Goal: Transaction & Acquisition: Purchase product/service

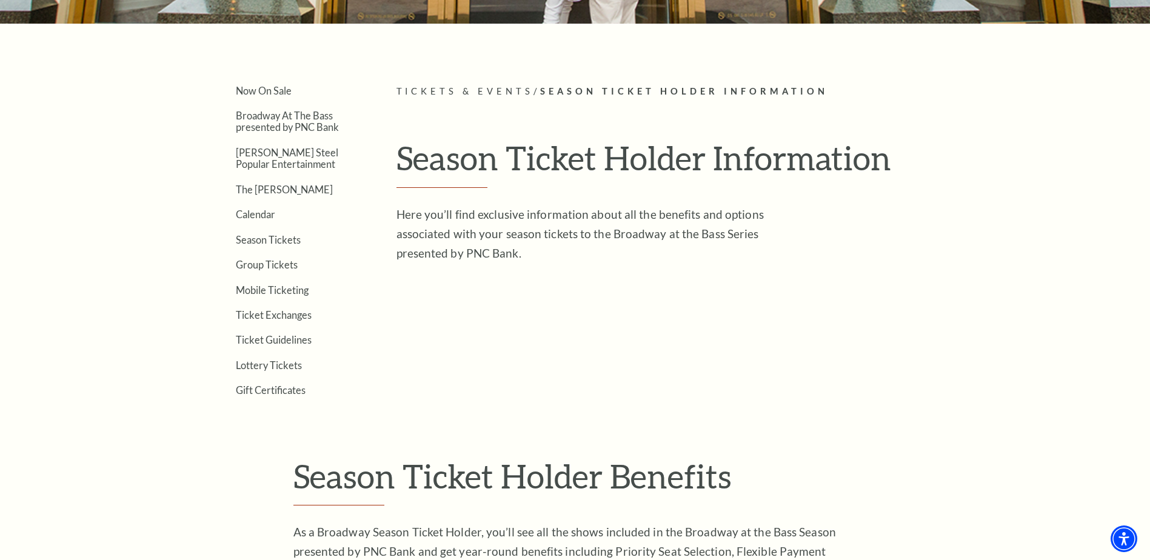
scroll to position [243, 0]
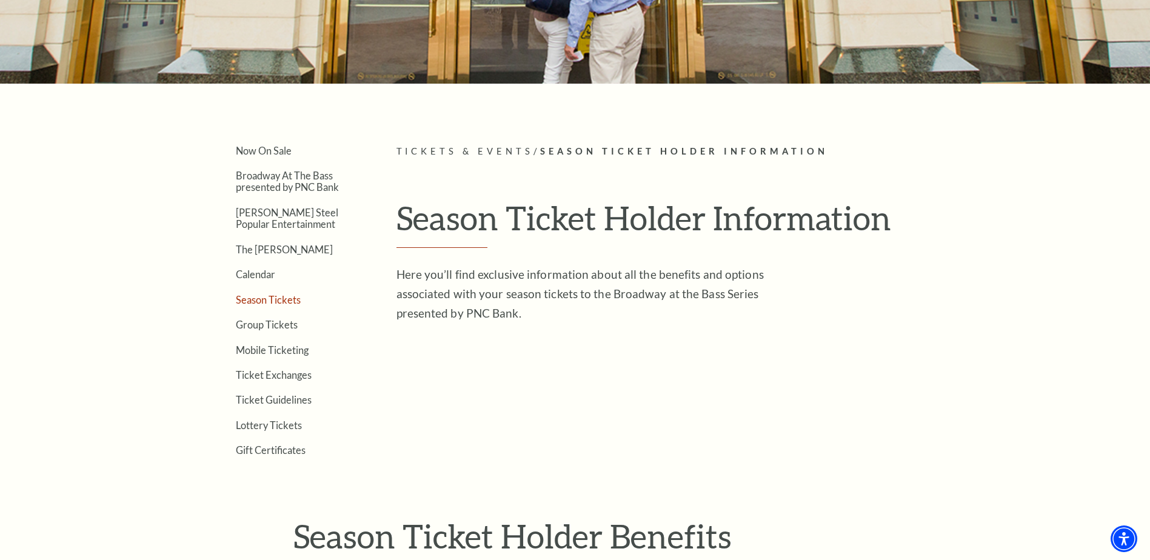
click at [241, 302] on link "Season Tickets" at bounding box center [268, 300] width 65 height 12
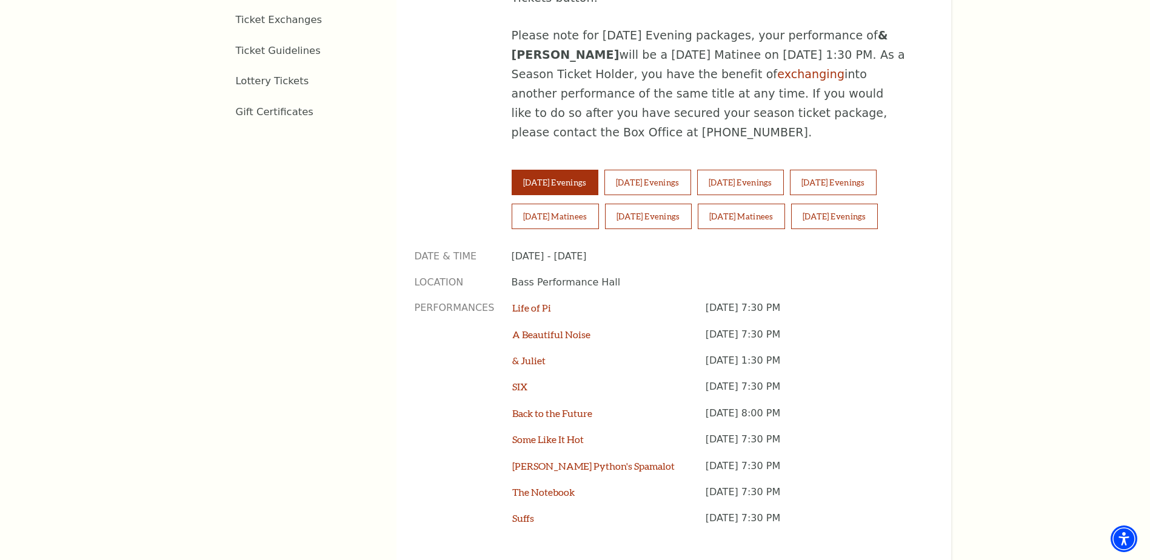
scroll to position [849, 0]
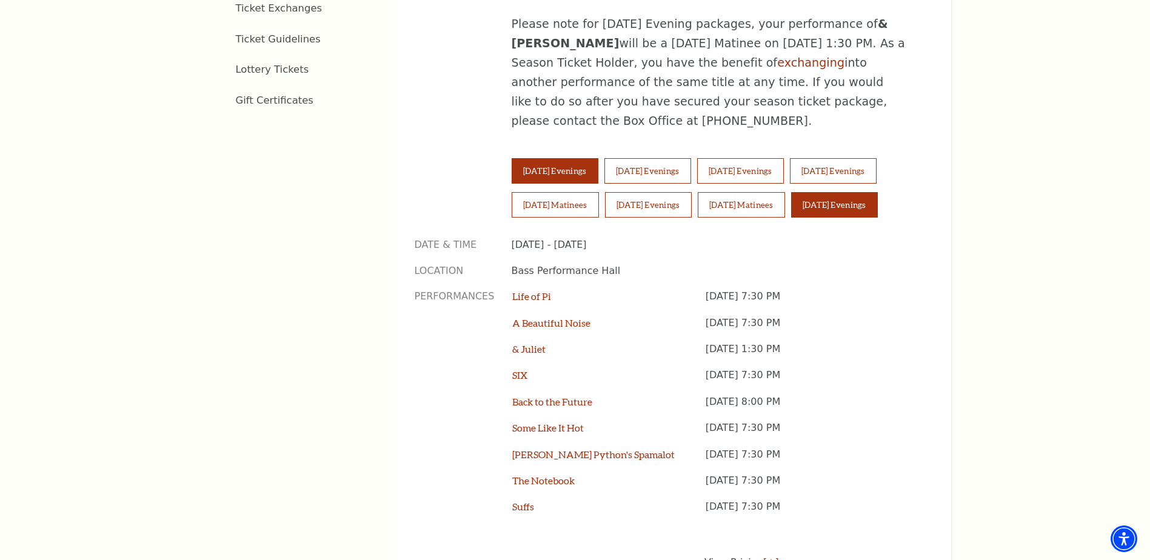
click at [849, 192] on button "[DATE] Evenings" at bounding box center [834, 204] width 87 height 25
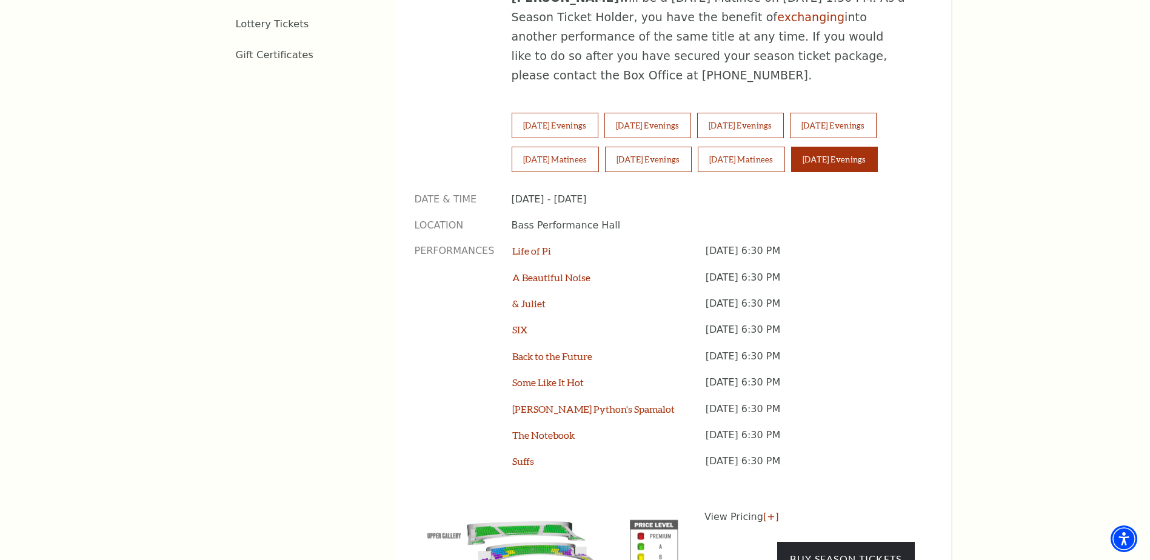
scroll to position [1031, 0]
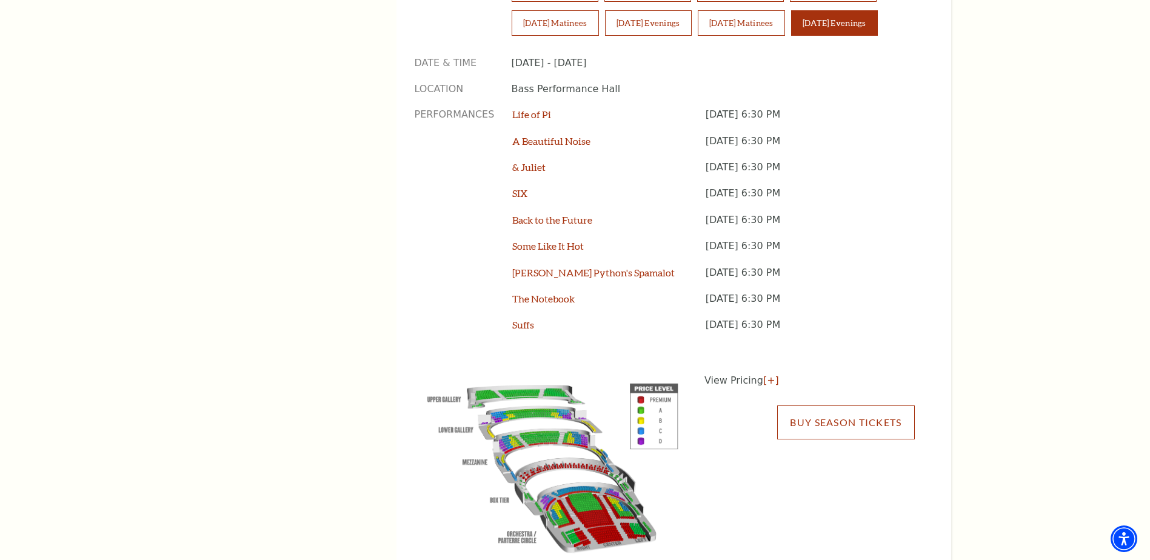
click at [829, 406] on link "Buy Season Tickets" at bounding box center [845, 423] width 137 height 34
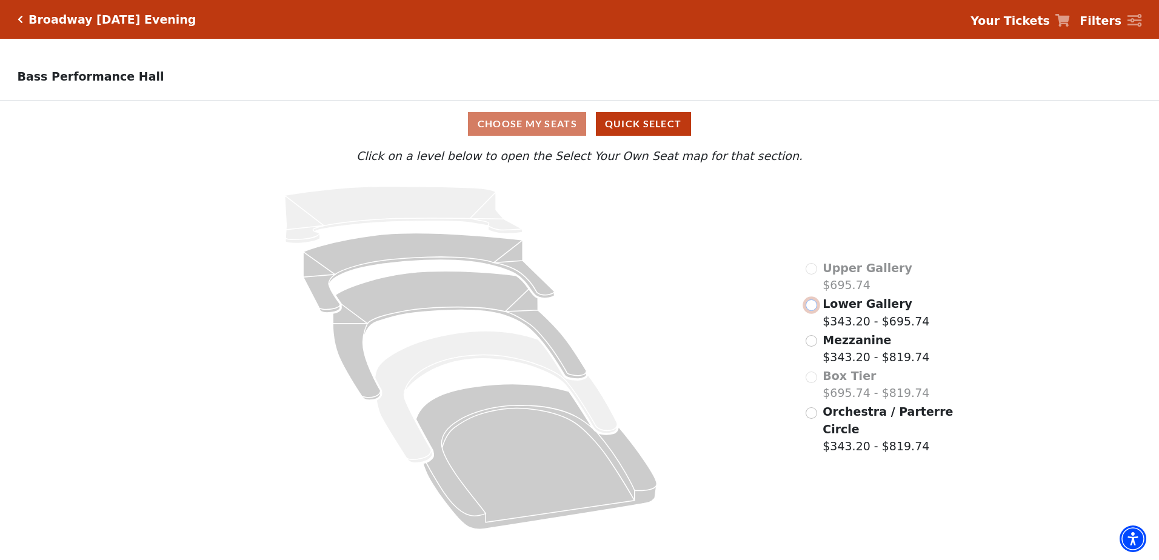
click at [813, 307] on input "Lower Gallery$343.20 - $695.74\a" at bounding box center [812, 305] width 12 height 12
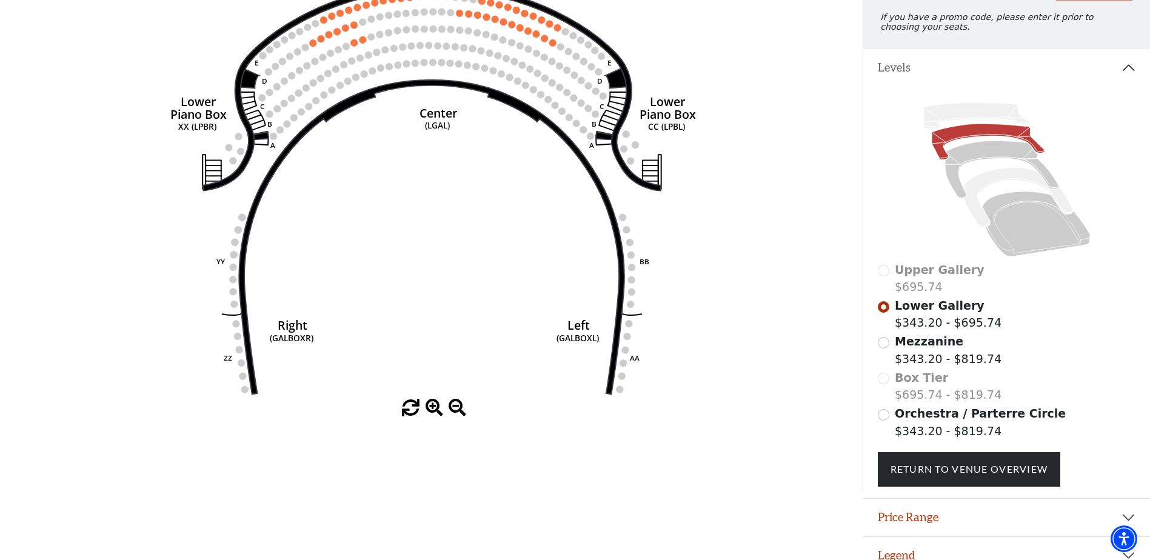
scroll to position [178, 0]
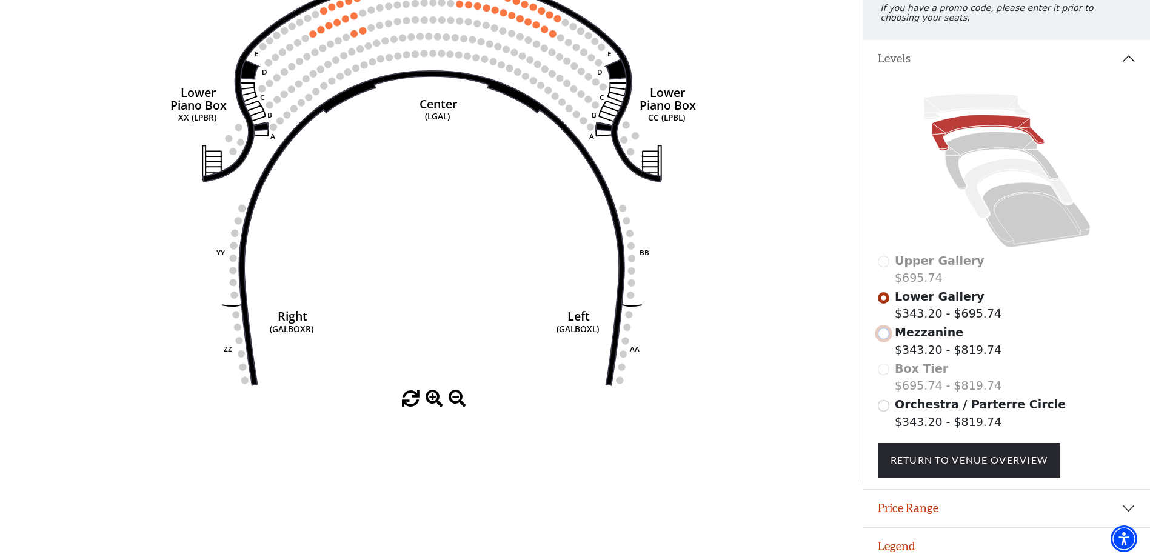
click at [886, 338] on input "Mezzanine$343.20 - $819.74\a" at bounding box center [884, 334] width 12 height 12
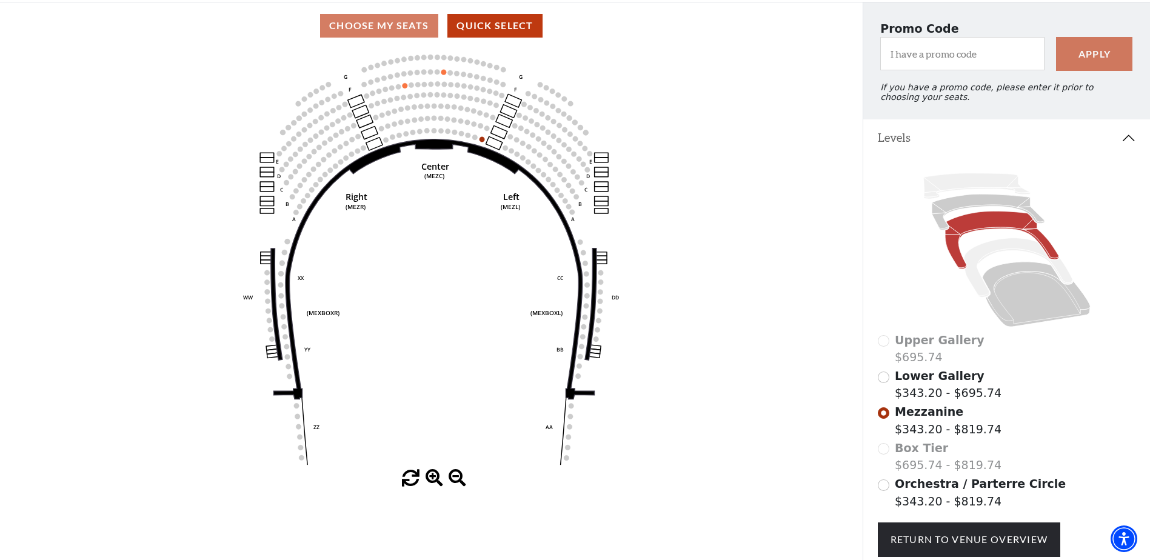
scroll to position [117, 0]
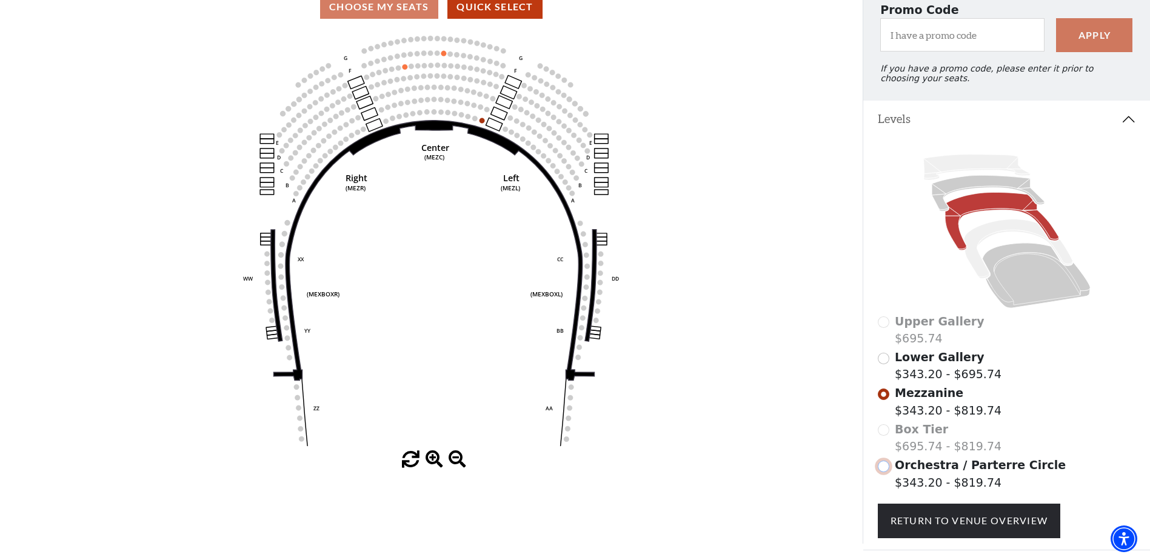
click at [886, 472] on input "Orchestra / Parterre Circle$343.20 - $819.74\a" at bounding box center [884, 467] width 12 height 12
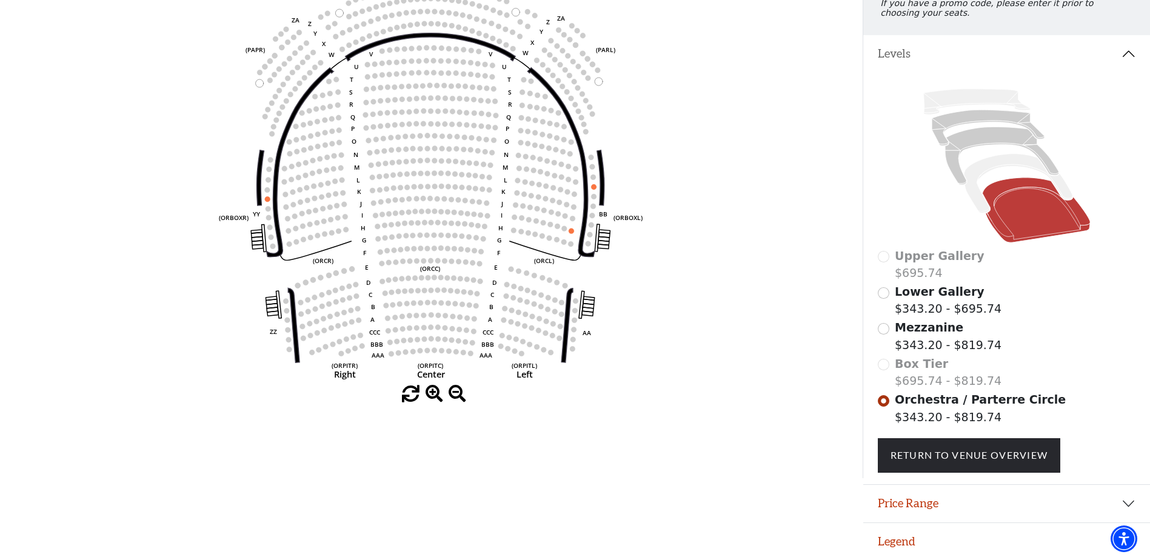
scroll to position [191, 0]
click at [882, 332] on input "Mezzanine$343.20 - $819.74\a" at bounding box center [884, 329] width 12 height 12
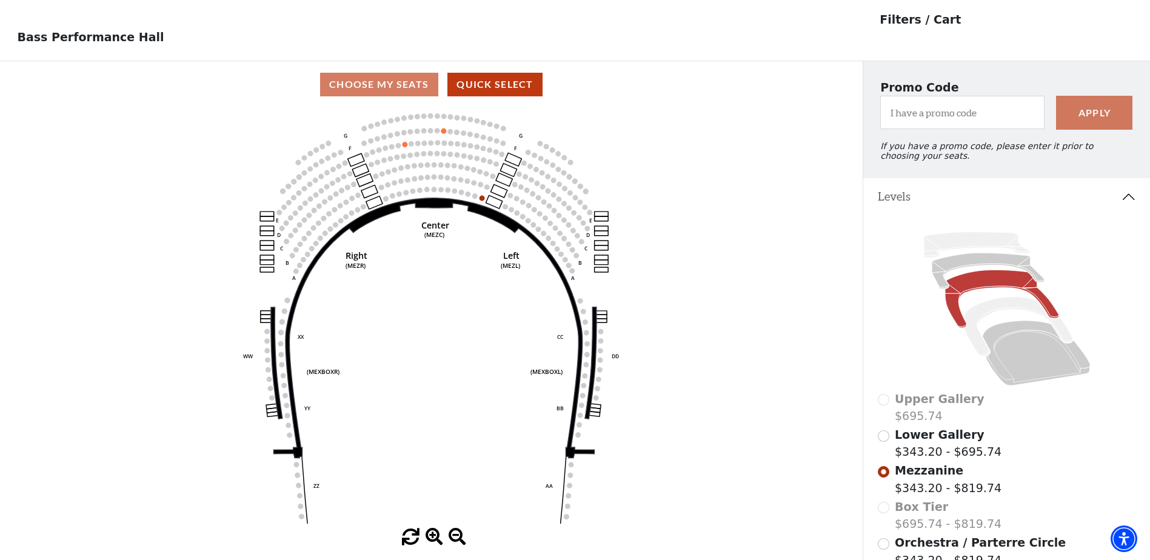
scroll to position [56, 0]
